Goal: Transaction & Acquisition: Register for event/course

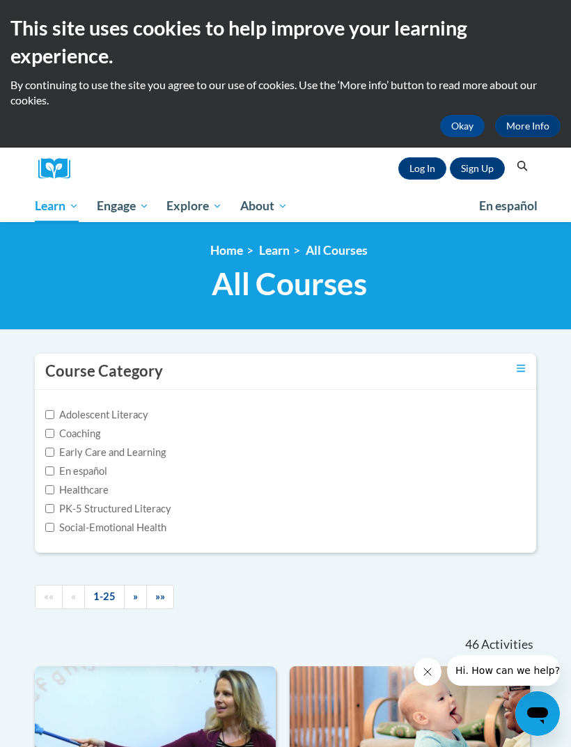
click at [418, 168] on link "Log In" at bounding box center [422, 168] width 48 height 22
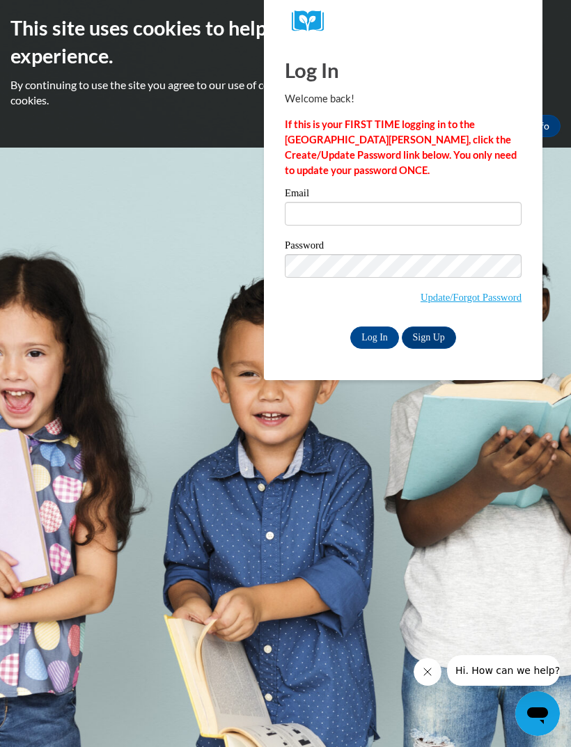
click at [432, 336] on link "Sign Up" at bounding box center [429, 337] width 54 height 22
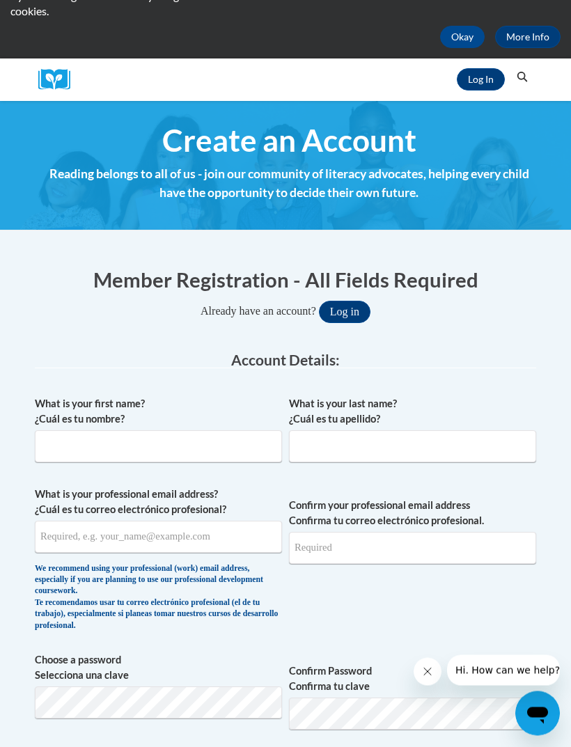
scroll to position [95, 0]
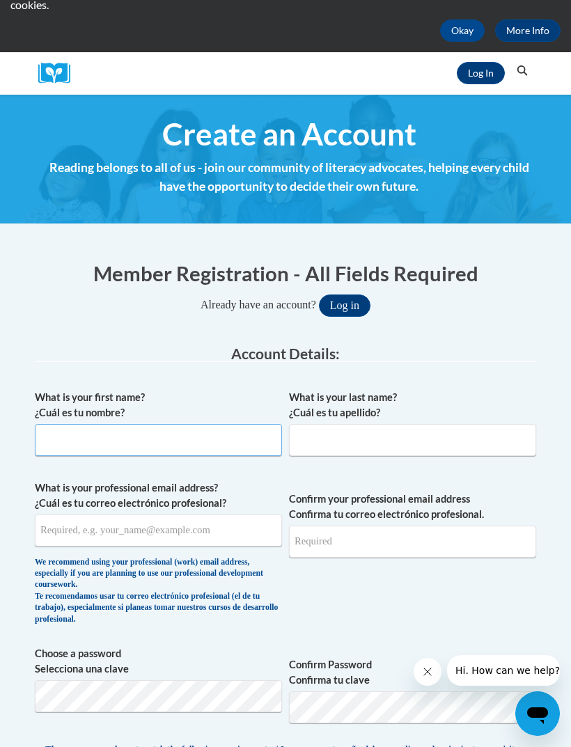
click at [68, 449] on input "What is your first name? ¿Cuál es tu nombre?" at bounding box center [158, 440] width 247 height 32
type input "[PERSON_NAME]"
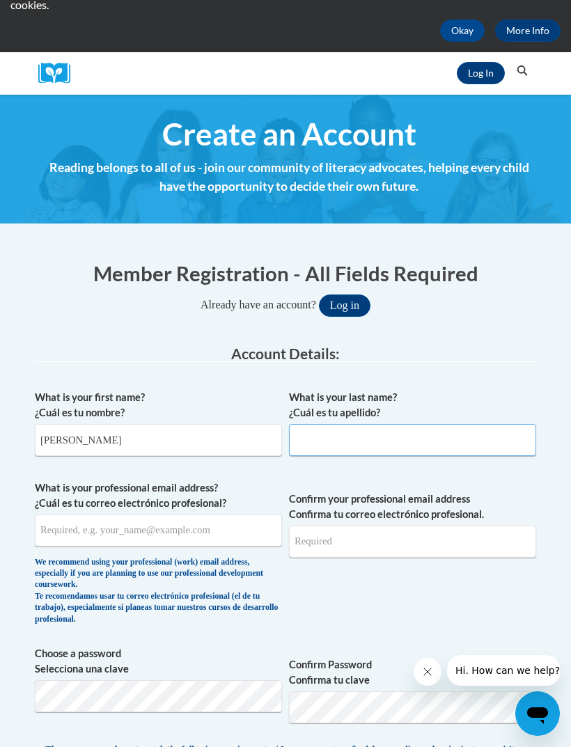
click at [454, 449] on input "What is your last name? ¿Cuál es tu apellido?" at bounding box center [412, 440] width 247 height 32
type input "[PERSON_NAME]"
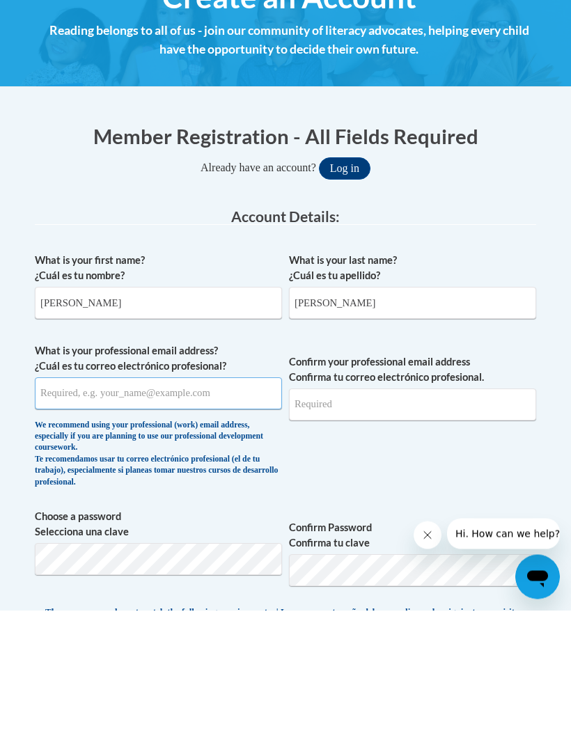
type input "[EMAIL_ADDRESS][DOMAIN_NAME]"
click at [61, 514] on input "[EMAIL_ADDRESS][DOMAIN_NAME]" at bounding box center [158, 530] width 247 height 32
click at [432, 525] on input "Confirm your professional email address Confirma tu correo electrónico profesio…" at bounding box center [412, 541] width 247 height 32
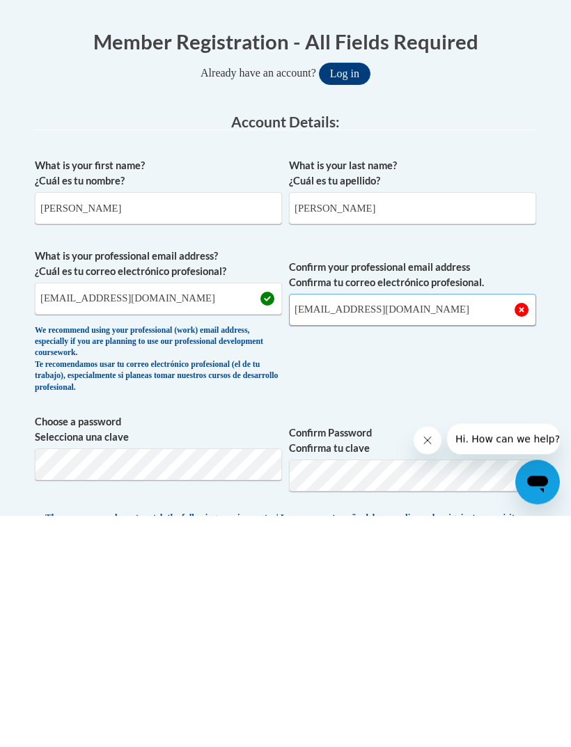
type input "[EMAIL_ADDRESS][DOMAIN_NAME]"
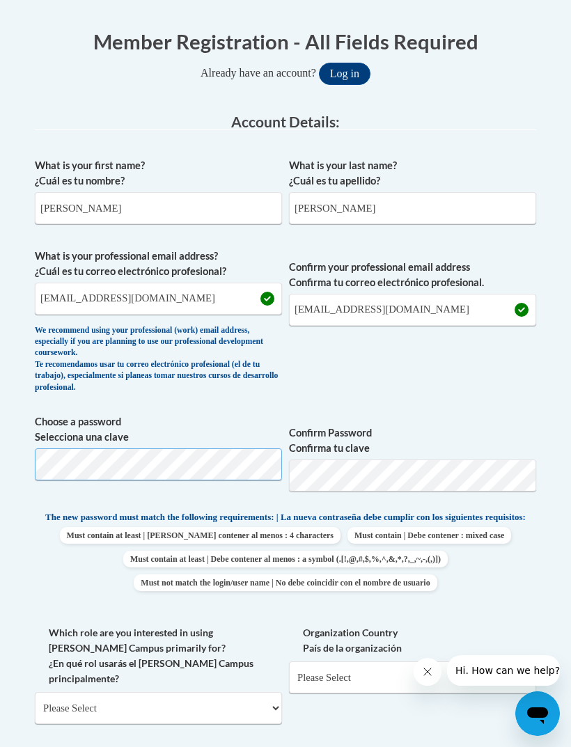
scroll to position [326, 0]
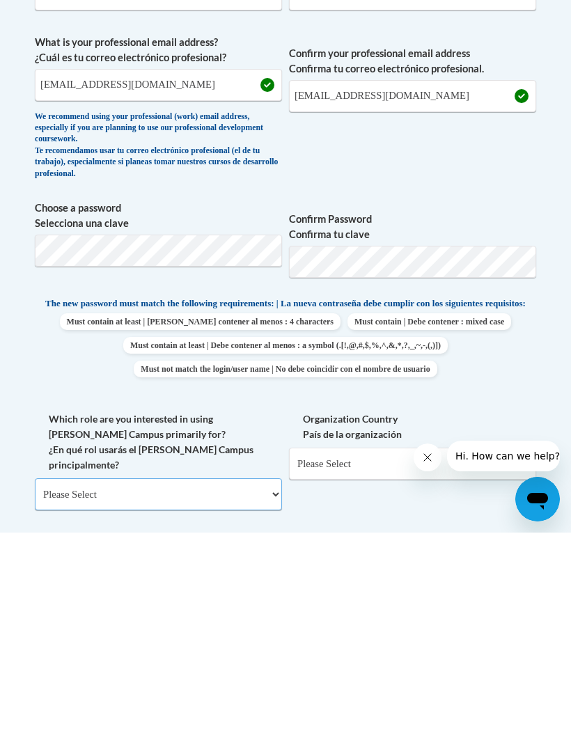
click at [73, 692] on select "Please Select College/University | Colegio/Universidad Community/Nonprofit Part…" at bounding box center [158, 708] width 247 height 32
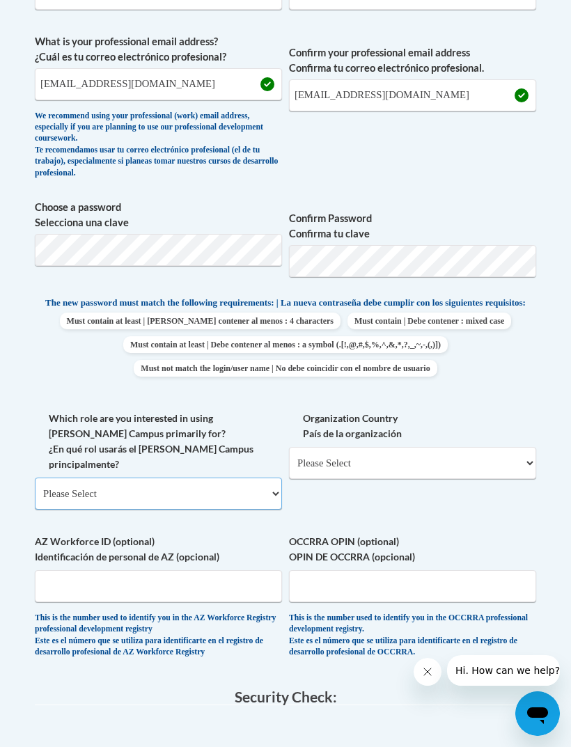
click at [64, 477] on select "Please Select College/University | Colegio/Universidad Community/Nonprofit Part…" at bounding box center [158, 493] width 247 height 32
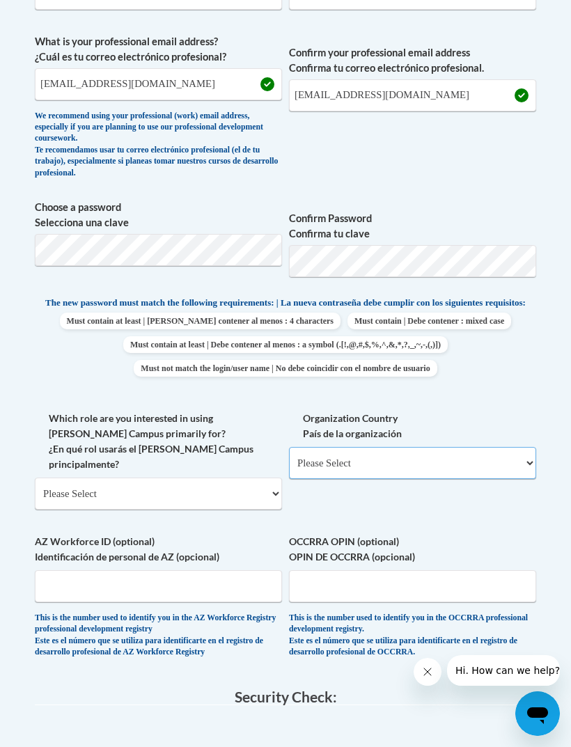
click at [457, 456] on select "Please Select [GEOGRAPHIC_DATA] | [GEOGRAPHIC_DATA] Outside of [GEOGRAPHIC_DATA…" at bounding box center [412, 463] width 247 height 32
select select "ad49bcad-a171-4b2e-b99c-48b446064914"
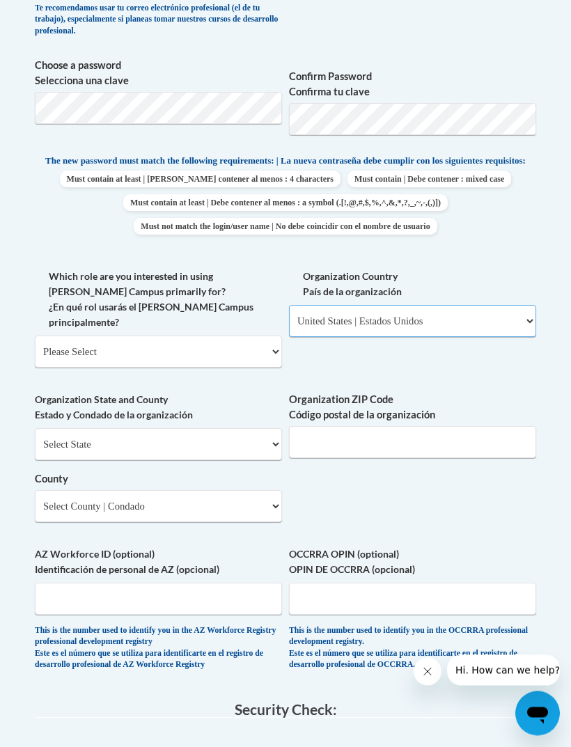
scroll to position [686, 0]
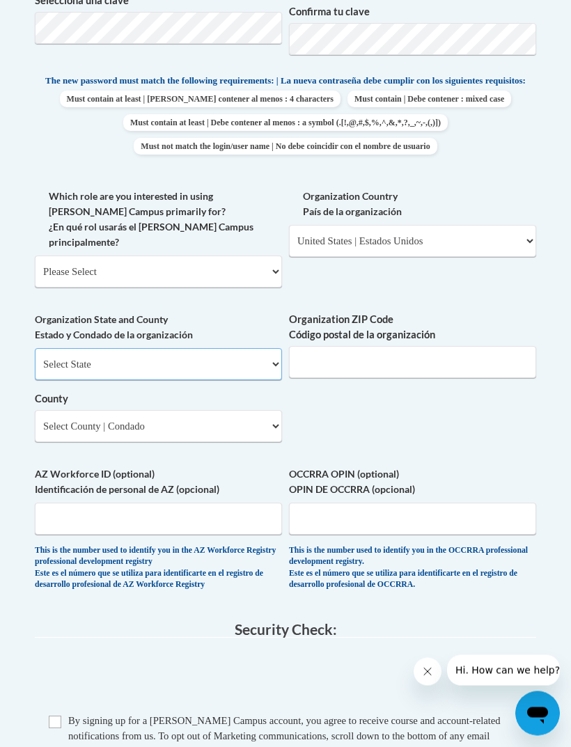
click at [66, 349] on select "Select State [US_STATE] [US_STATE] [US_STATE] [US_STATE] [US_STATE] [US_STATE] …" at bounding box center [158, 365] width 247 height 32
select select "[US_STATE]"
click at [445, 346] on input "Organization ZIP Code Código postal de la organización" at bounding box center [412, 362] width 247 height 32
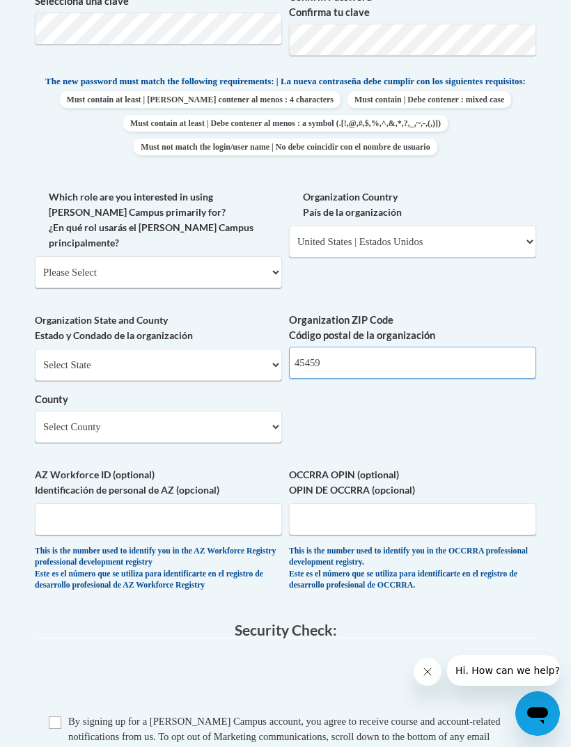
type input "45459"
click at [50, 411] on select "Select County [PERSON_NAME][GEOGRAPHIC_DATA] [GEOGRAPHIC_DATA] [GEOGRAPHIC_DATA…" at bounding box center [158, 427] width 247 height 32
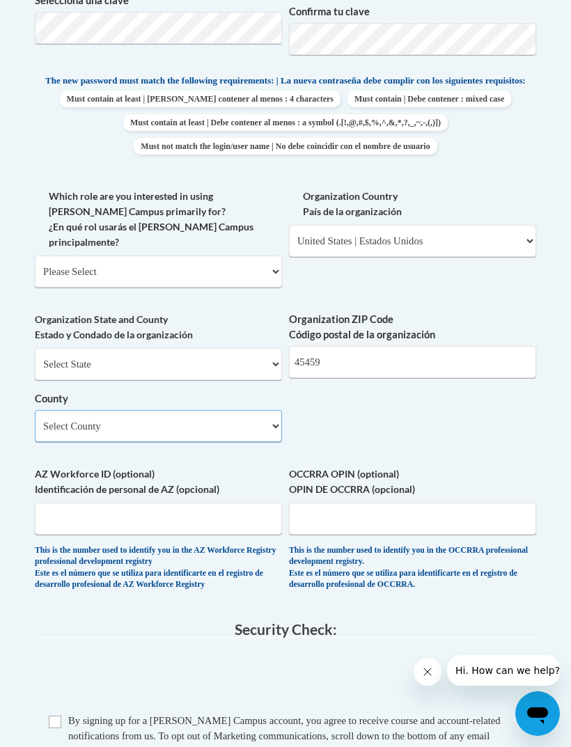
select select "Montgomery"
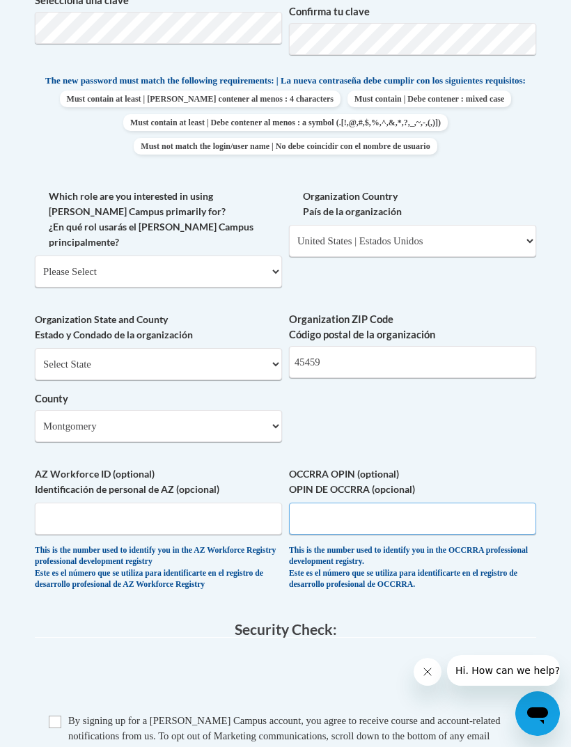
click at [436, 502] on input "OCCRRA OPIN (optional) OPIN DE OCCRRA (opcional)" at bounding box center [412, 518] width 247 height 32
click at [434, 503] on input "OCCRRA OPIN (optional) OPIN DE OCCRRA (opcional)" at bounding box center [412, 519] width 247 height 32
click at [482, 406] on div "What is your first name? ¿Cuál es tu nombre? [PERSON_NAME] What is your last na…" at bounding box center [285, 159] width 501 height 889
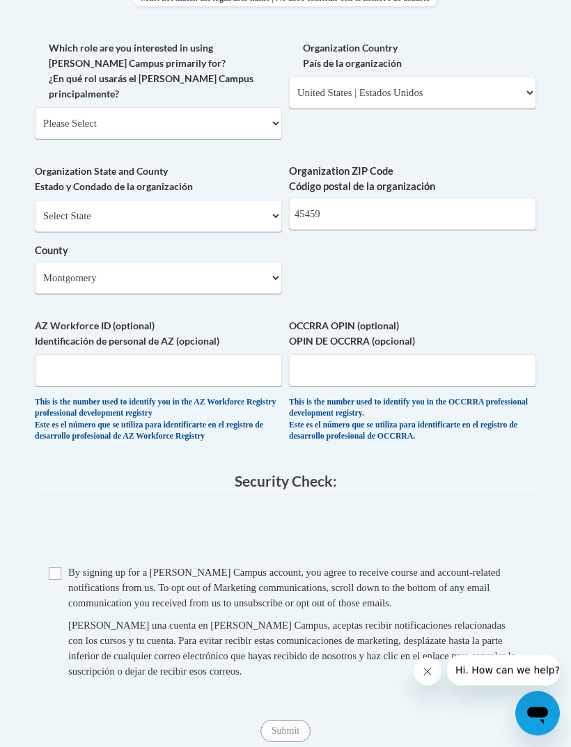
scroll to position [1020, 0]
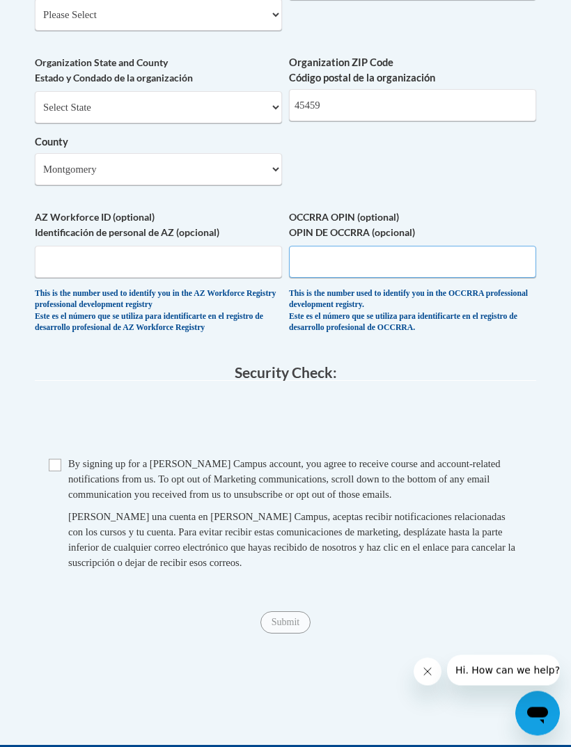
click at [459, 246] on input "OCCRRA OPIN (optional) OPIN DE OCCRRA (opcional)" at bounding box center [412, 262] width 247 height 32
click at [409, 246] on input "OCCRRA OPIN (optional) OPIN DE OCCRRA (opcional)" at bounding box center [412, 262] width 247 height 32
paste input "1138-8258"
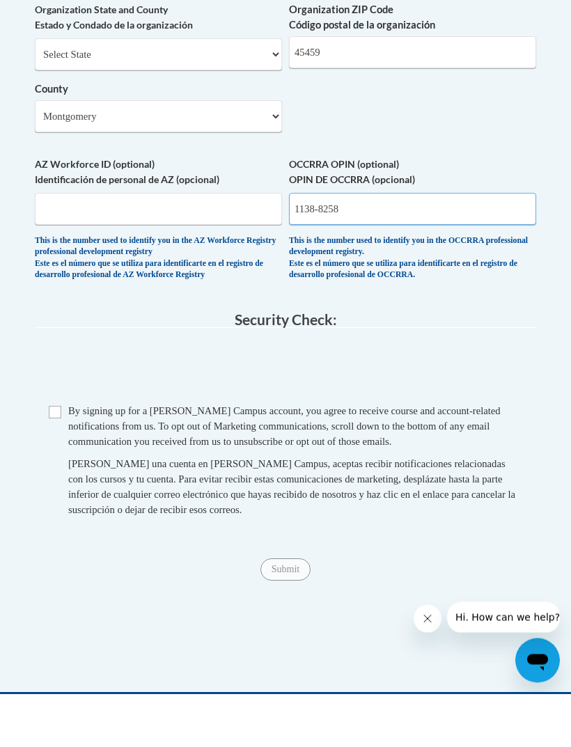
type input "1138-8258"
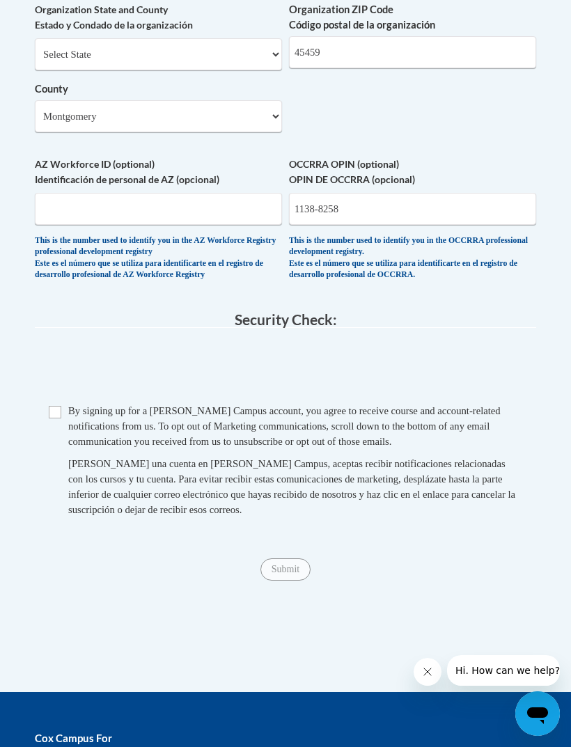
click at [49, 406] on input "Checkbox" at bounding box center [55, 412] width 13 height 13
checkbox input "true"
click at [288, 558] on input "Submit" at bounding box center [285, 569] width 50 height 22
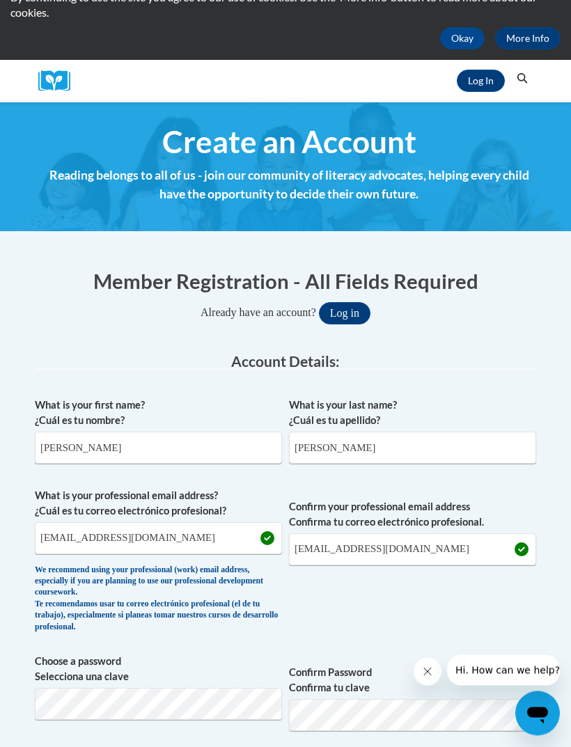
scroll to position [0, 0]
